Goal: Transaction & Acquisition: Purchase product/service

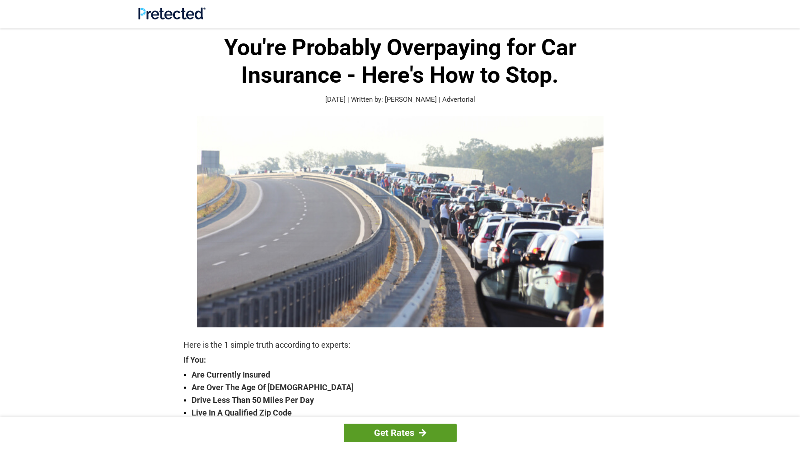
click at [402, 436] on link "Get Rates" at bounding box center [400, 433] width 113 height 19
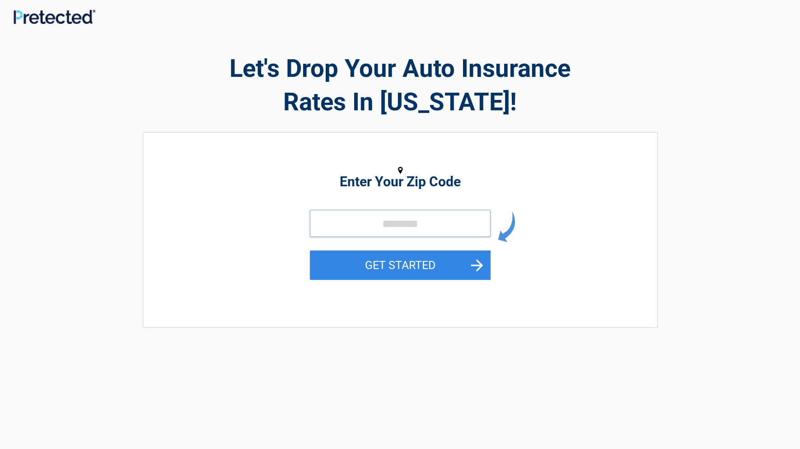
click at [376, 221] on input "tel" at bounding box center [400, 223] width 181 height 27
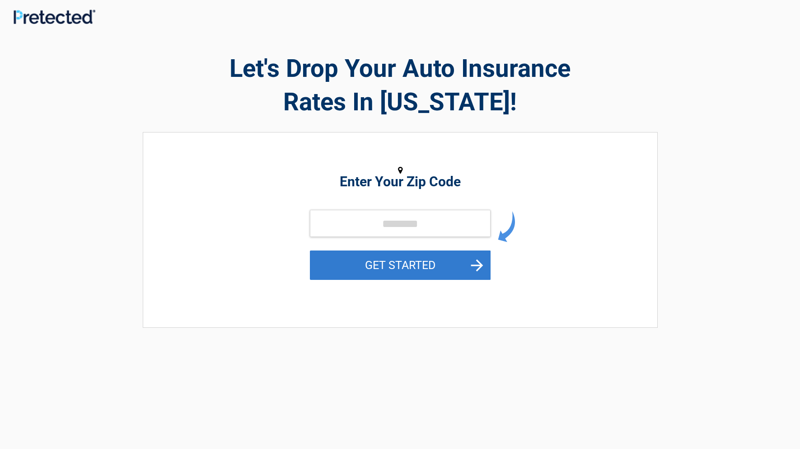
click at [458, 262] on button "GET STARTED" at bounding box center [400, 264] width 181 height 29
click at [420, 264] on button "GET STARTED" at bounding box center [400, 264] width 181 height 29
click at [480, 261] on button "GET STARTED" at bounding box center [400, 264] width 181 height 29
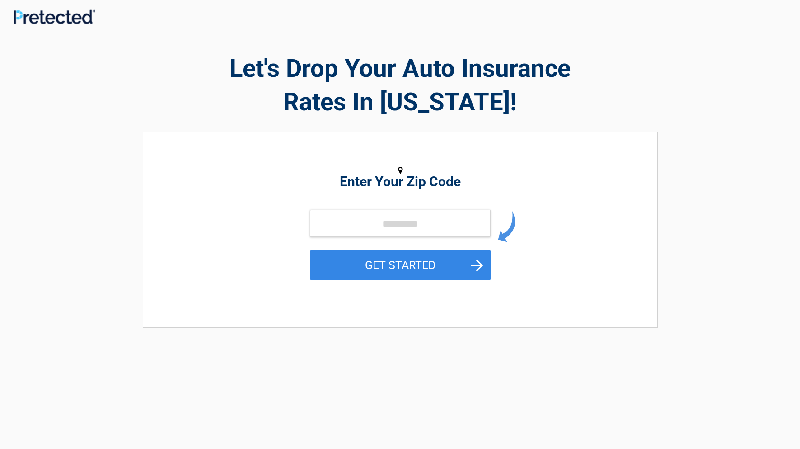
click at [505, 236] on img at bounding box center [506, 226] width 17 height 31
click at [400, 168] on icon at bounding box center [400, 170] width 5 height 8
click at [330, 222] on input "tel" at bounding box center [400, 223] width 181 height 27
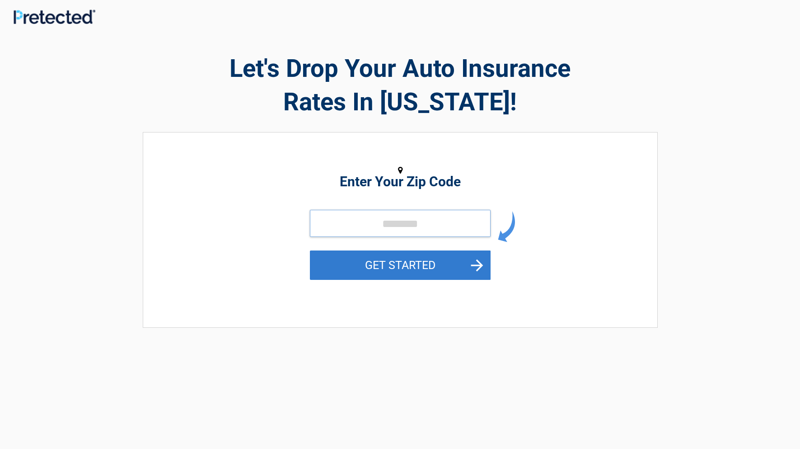
type input "*****"
click at [479, 262] on button "GET STARTED" at bounding box center [400, 264] width 181 height 29
